Goal: Transaction & Acquisition: Purchase product/service

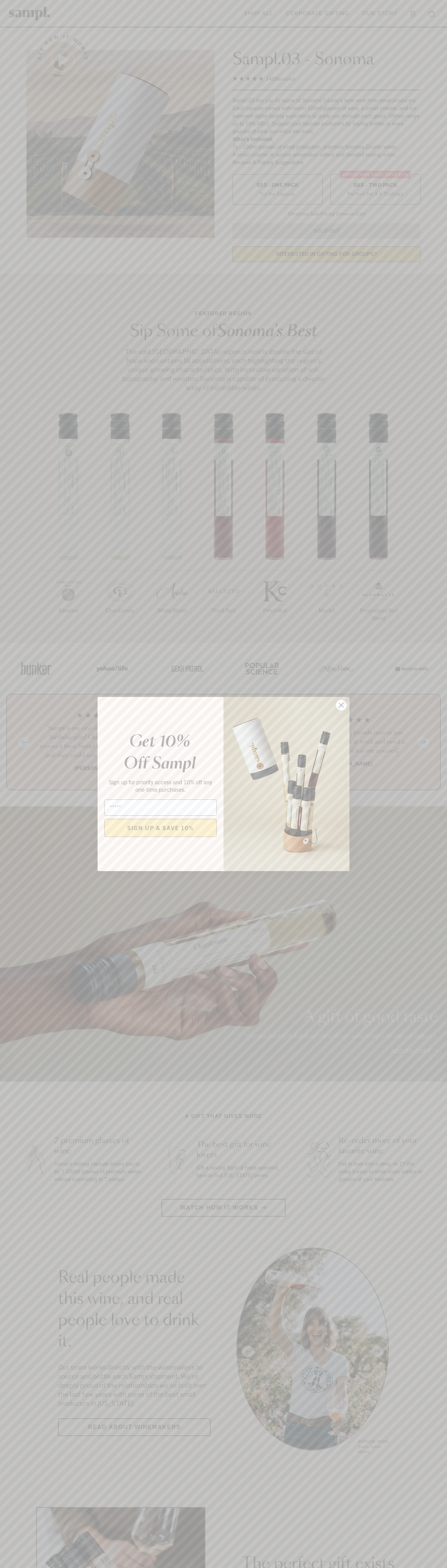
click at [341, 705] on icon "Close dialog" at bounding box center [341, 705] width 4 height 4
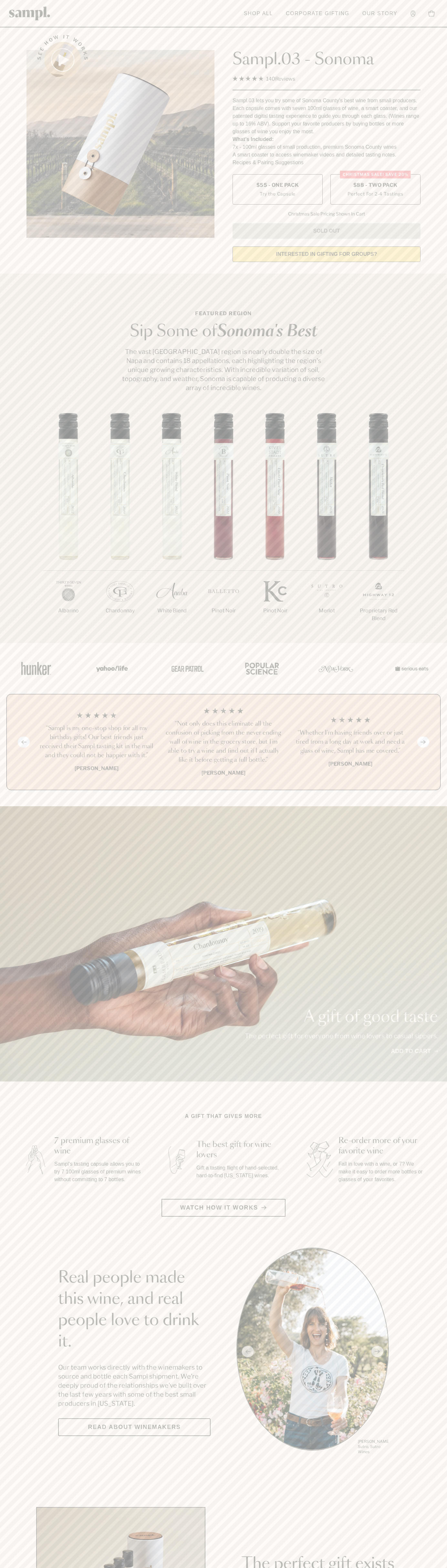
click at [375, 190] on label "Christmas SALE! Save 20% $88 - Two Pack Perfect For 2-4 Tastings" at bounding box center [375, 189] width 90 height 30
click at [224, 743] on h3 "“Not only does this eliminate all the confusion of picking from the never endin…" at bounding box center [223, 742] width 116 height 45
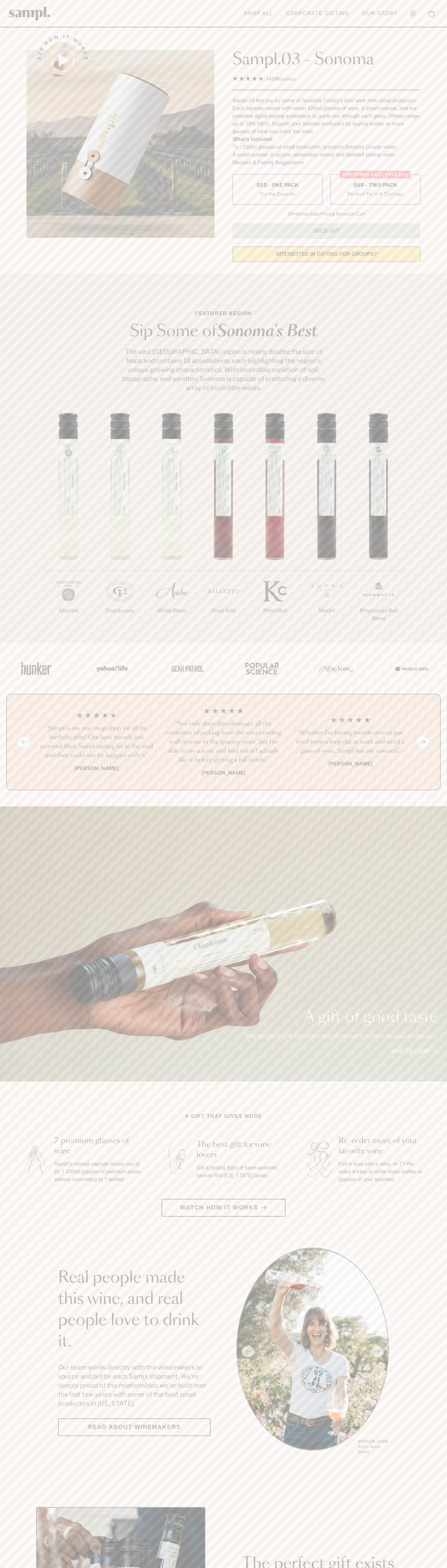
click at [33, 23] on link at bounding box center [30, 13] width 41 height 20
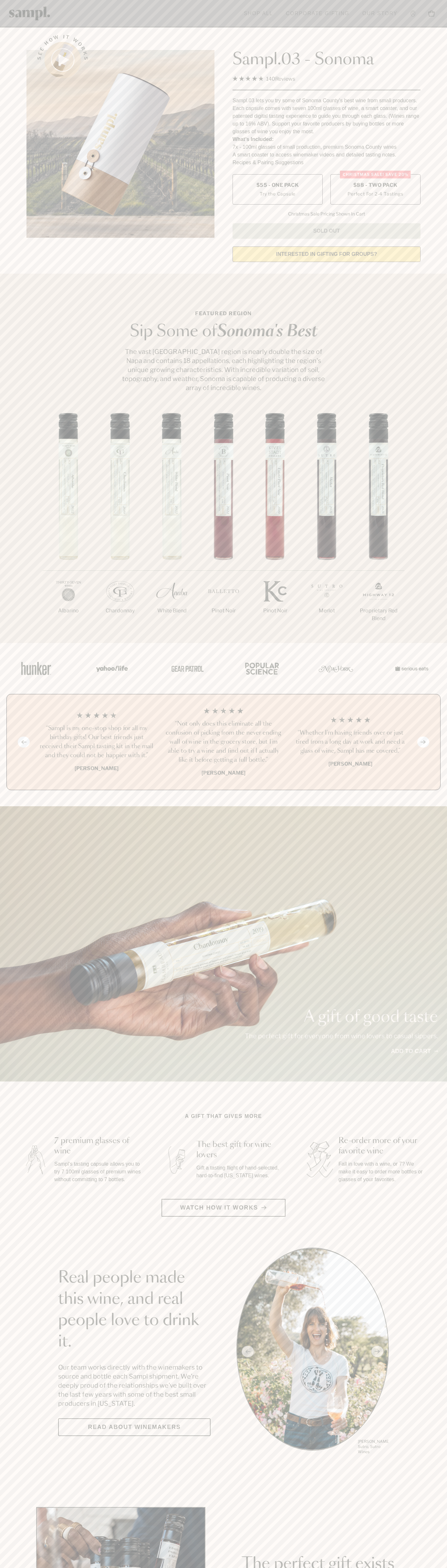
click at [426, 872] on div "A gift of good taste The perfect gift for everyone from wine lovers to casual s…" at bounding box center [224, 944] width 447 height 275
click at [406, 1567] on html "Skip to main content Toggle navigation menu Shop All Corporate Gifting Our Stor…" at bounding box center [224, 1298] width 447 height 2596
click at [23, 1392] on section "Real people made this wine, and real people love to drink it. Our team works di…" at bounding box center [224, 1351] width 447 height 208
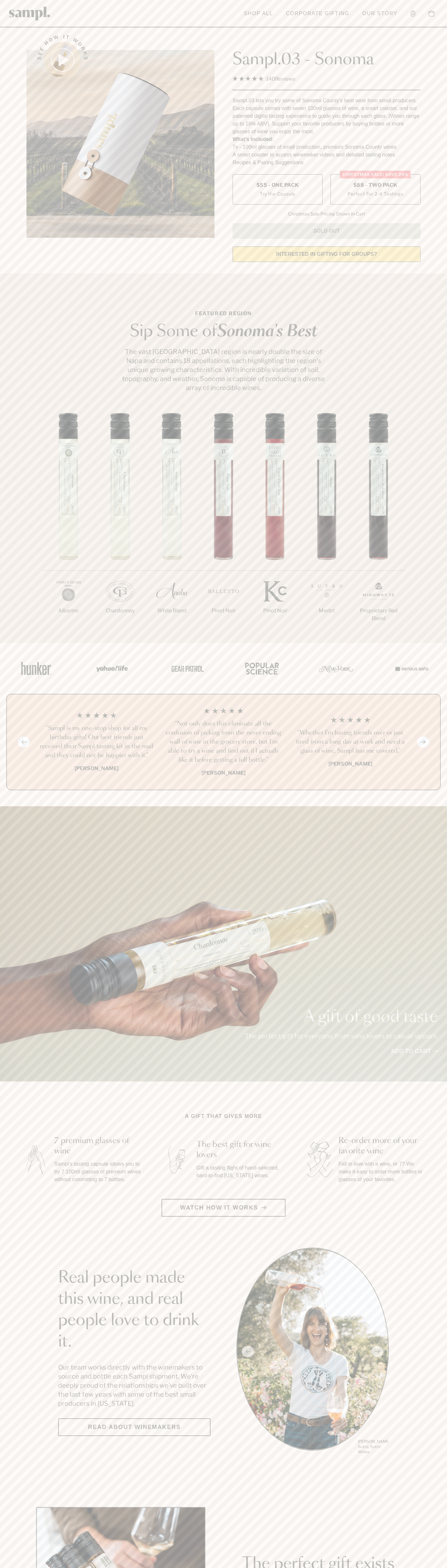
click at [375, 190] on label "Christmas SALE! Save 20% $88 - Two Pack Perfect For 2-4 Tastings" at bounding box center [375, 189] width 90 height 30
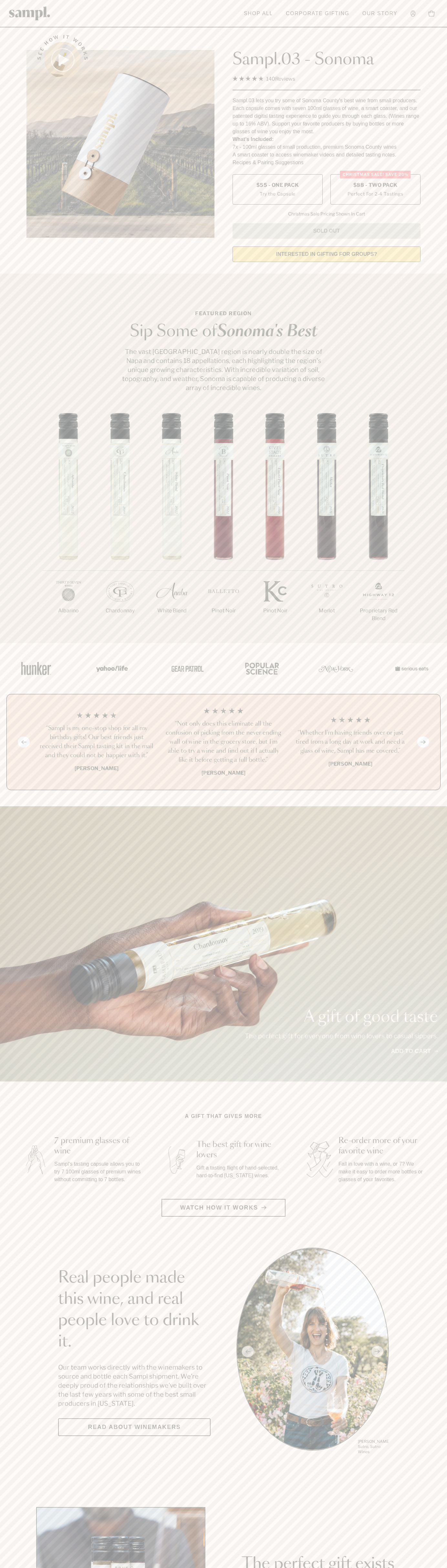
click at [224, 743] on h3 "“Not only does this eliminate all the confusion of picking from the never endin…" at bounding box center [223, 742] width 116 height 45
